Goal: Information Seeking & Learning: Learn about a topic

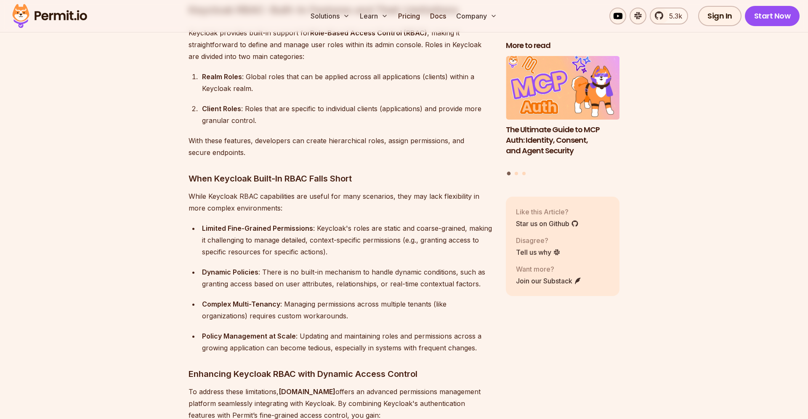
scroll to position [871, 0]
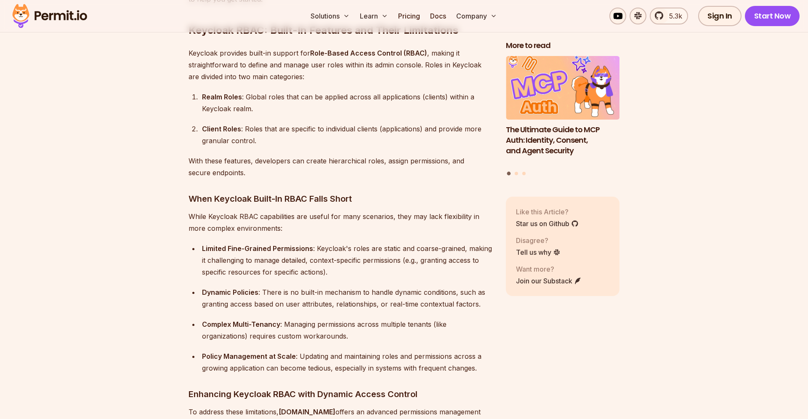
click at [232, 93] on strong "Realm Roles" at bounding box center [222, 97] width 40 height 8
click at [277, 91] on div "Realm Roles : Global roles that can be applied across all applications (clients…" at bounding box center [347, 103] width 290 height 24
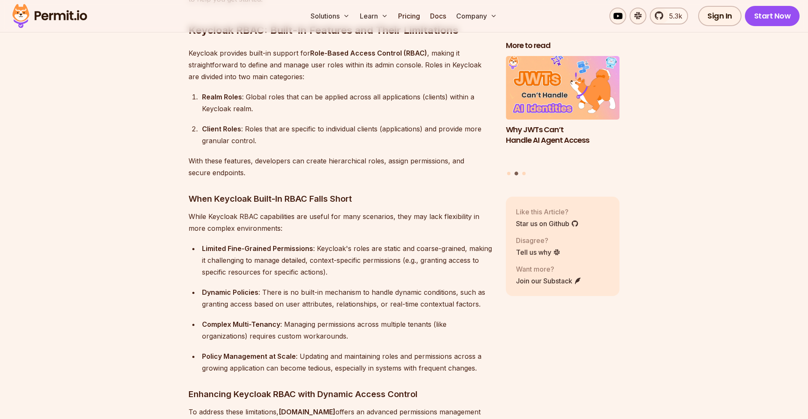
click at [307, 91] on div "Realm Roles : Global roles that can be applied across all applications (clients…" at bounding box center [347, 103] width 290 height 24
click at [366, 91] on div "Realm Roles : Global roles that can be applied across all applications (clients…" at bounding box center [347, 103] width 290 height 24
click at [365, 91] on div "Realm Roles : Global roles that can be applied across all applications (clients…" at bounding box center [347, 103] width 290 height 24
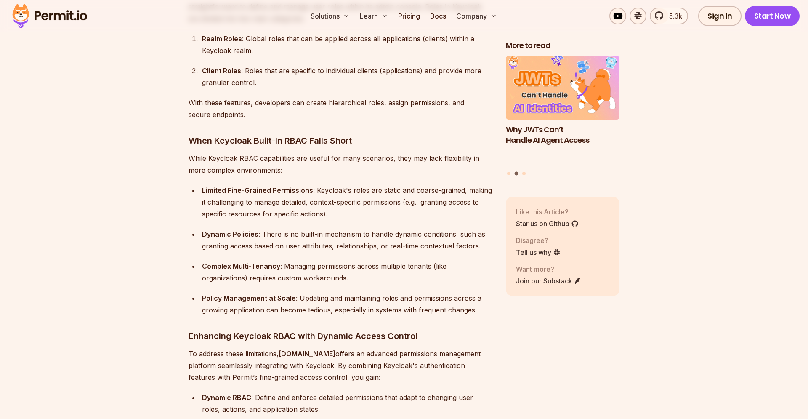
click at [295, 134] on h3 "When Keycloak Built-In RBAC Falls Short" at bounding box center [341, 140] width 304 height 13
drag, startPoint x: 295, startPoint y: 133, endPoint x: 326, endPoint y: 136, distance: 30.9
click at [295, 134] on h3 "When Keycloak Built-In RBAC Falls Short" at bounding box center [341, 140] width 304 height 13
click at [326, 134] on h3 "When Keycloak Built-In RBAC Falls Short" at bounding box center [341, 140] width 304 height 13
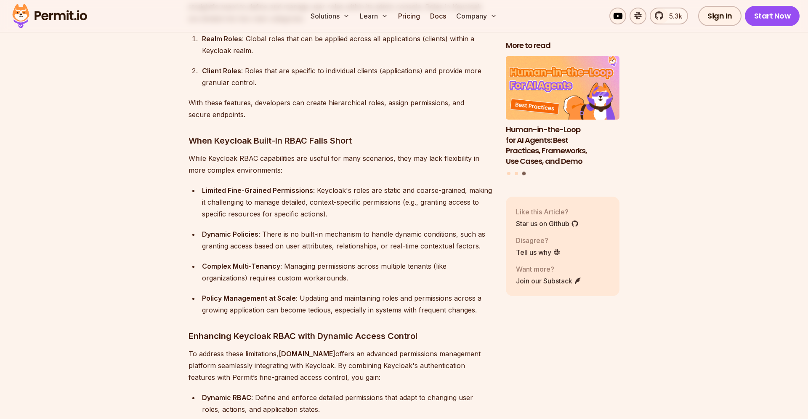
click at [338, 134] on h3 "When Keycloak Built-In RBAC Falls Short" at bounding box center [341, 140] width 304 height 13
click at [335, 155] on p "While Keycloak RBAC capabilities are useful for many scenarios, they may lack f…" at bounding box center [341, 164] width 304 height 24
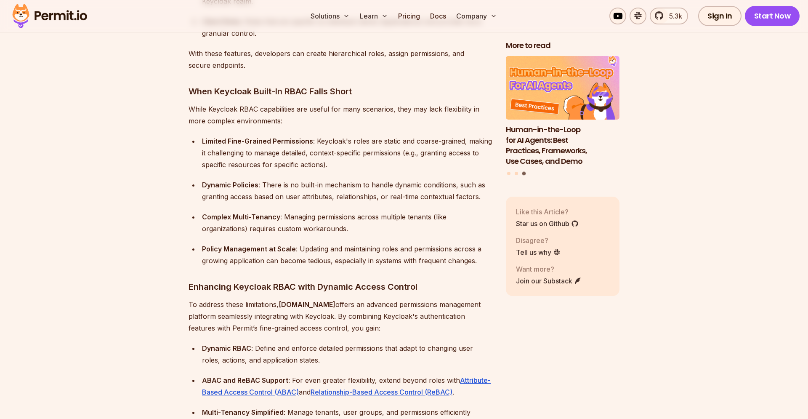
scroll to position [1046, 0]
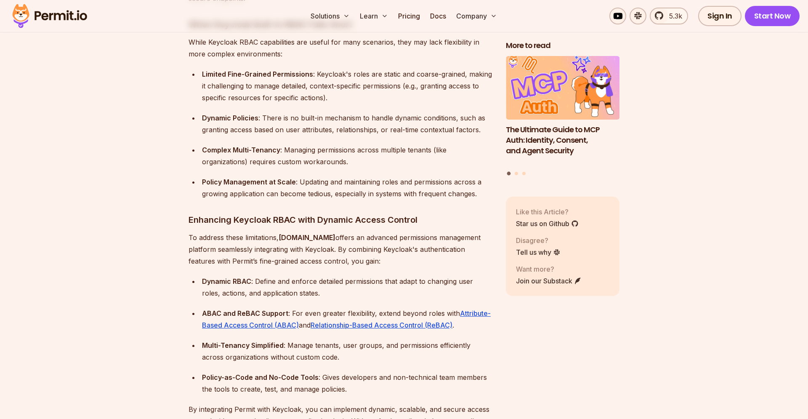
click at [287, 70] on strong "Limited Fine-Grained Permissions" at bounding box center [257, 74] width 111 height 8
click at [288, 70] on strong "Limited Fine-Grained Permissions" at bounding box center [257, 74] width 111 height 8
click at [318, 112] on div "Dynamic Policies : There is no built-in mechanism to handle dynamic conditions,…" at bounding box center [347, 124] width 290 height 24
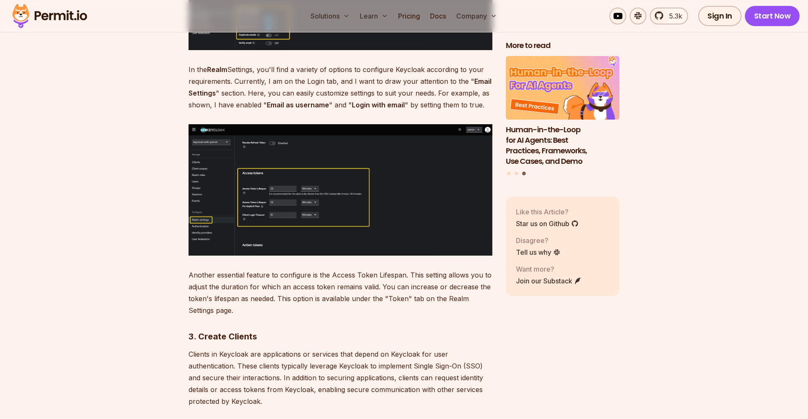
scroll to position [2904, 0]
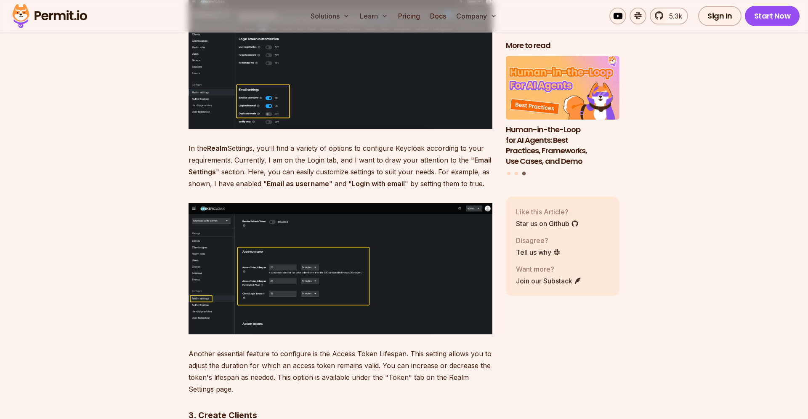
click at [297, 273] on img at bounding box center [341, 268] width 304 height 131
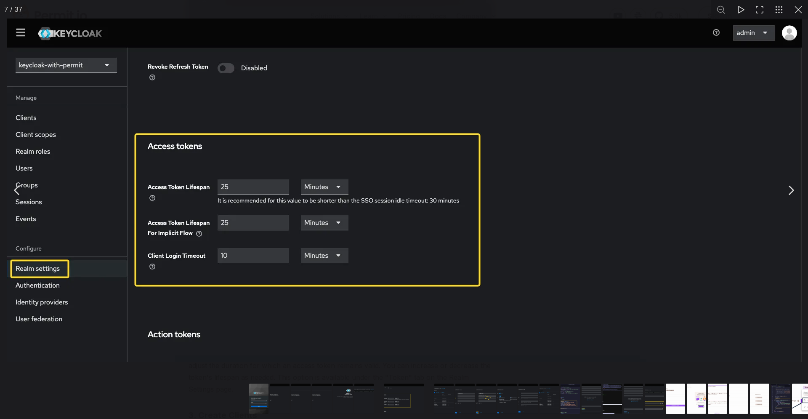
click at [405, 37] on img "You can close this modal content with the ESC key" at bounding box center [404, 190] width 795 height 343
click at [407, 18] on div "You can close this modal content with the ESC key" at bounding box center [404, 190] width 808 height 380
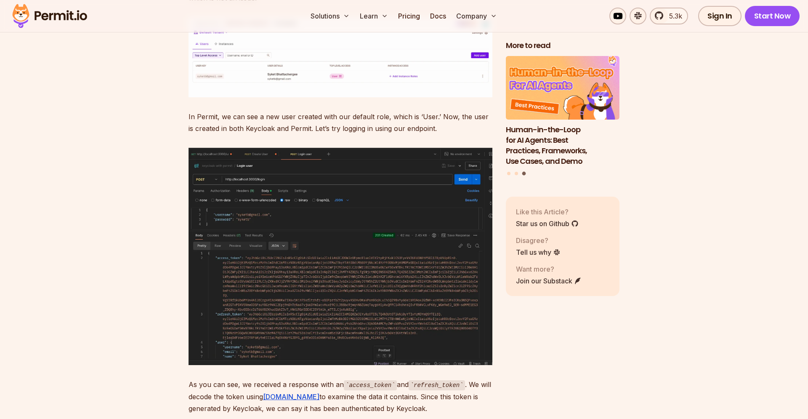
scroll to position [11211, 0]
